Goal: Task Accomplishment & Management: Manage account settings

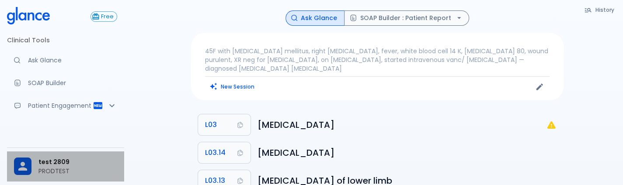
drag, startPoint x: 0, startPoint y: 0, endPoint x: 41, endPoint y: 158, distance: 163.3
click at [41, 158] on span "test 2809" at bounding box center [77, 162] width 79 height 9
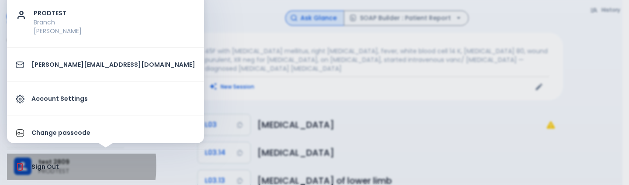
click at [46, 166] on p "Sign Out" at bounding box center [113, 167] width 164 height 9
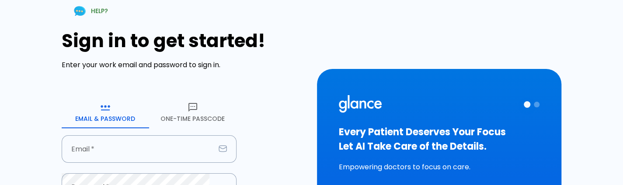
type input "[PERSON_NAME][EMAIL_ADDRESS][DOMAIN_NAME]"
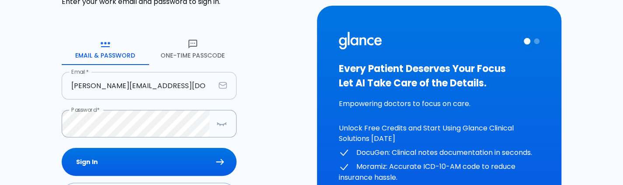
scroll to position [63, 0]
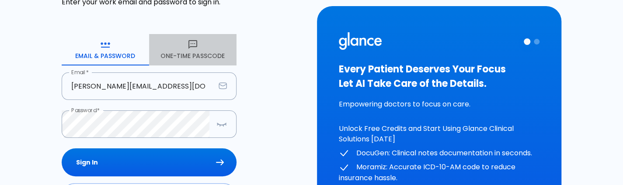
click at [191, 41] on icon "button" at bounding box center [192, 44] width 9 height 9
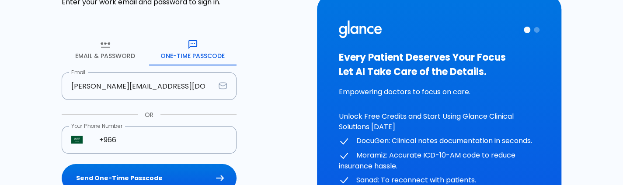
scroll to position [99, 0]
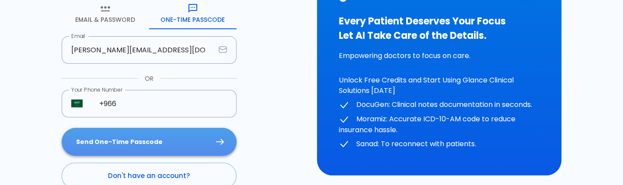
click at [185, 141] on button "Send One-Time Passcode" at bounding box center [149, 142] width 175 height 28
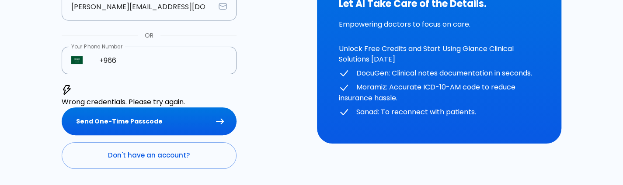
scroll to position [143, 0]
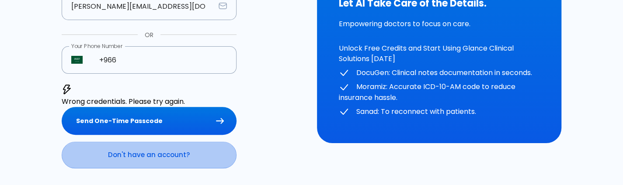
click at [119, 149] on link "Don't have an account?" at bounding box center [149, 155] width 175 height 26
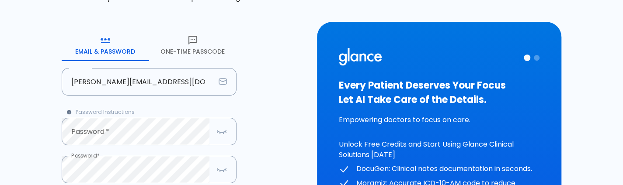
scroll to position [67, 0]
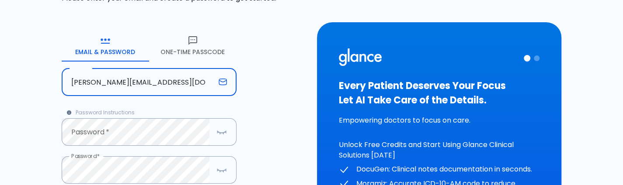
click at [126, 82] on input "[PERSON_NAME][EMAIL_ADDRESS][DOMAIN_NAME]" at bounding box center [138, 83] width 153 height 28
type input "[PERSON_NAME][EMAIL_ADDRESS][DOMAIN_NAME]"
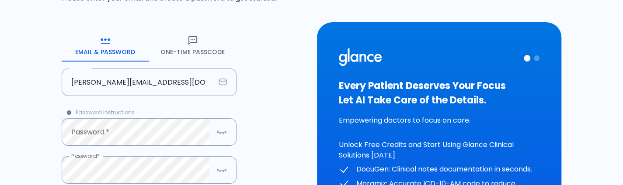
click at [13, 143] on div "HELP? Create your account Please enter your email and create a password to get …" at bounding box center [311, 131] width 602 height 396
click at [216, 165] on icon "button" at bounding box center [221, 170] width 10 height 11
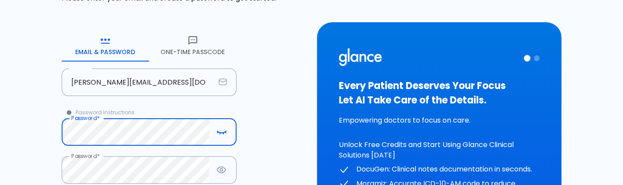
scroll to position [157, 0]
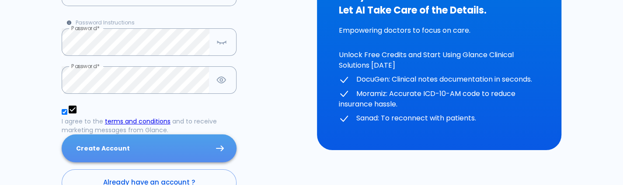
click at [107, 142] on button "Create Account" at bounding box center [149, 149] width 175 height 28
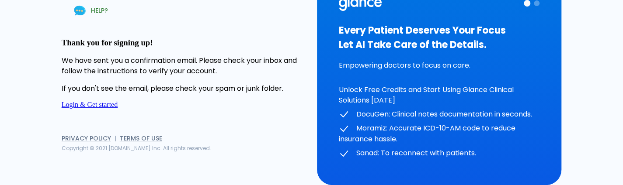
scroll to position [33, 0]
click at [118, 101] on link "Login & Get started" at bounding box center [90, 104] width 56 height 7
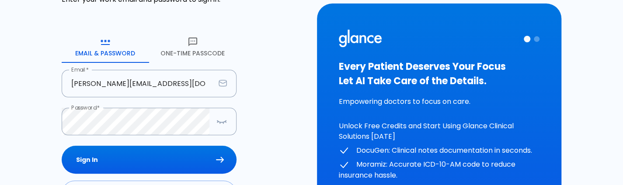
scroll to position [69, 0]
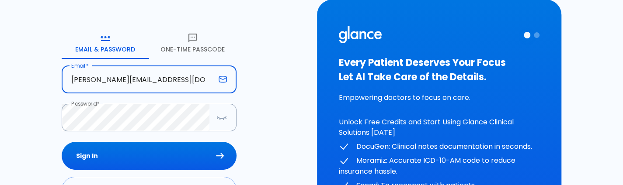
click at [125, 81] on input "[PERSON_NAME][EMAIL_ADDRESS][DOMAIN_NAME]" at bounding box center [138, 80] width 153 height 28
type input "[PERSON_NAME][EMAIL_ADDRESS][DOMAIN_NAME]"
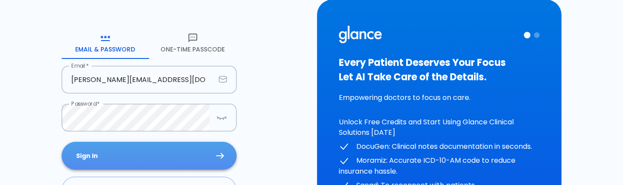
click at [118, 155] on button "Sign In" at bounding box center [149, 156] width 175 height 28
